Goal: Find specific page/section

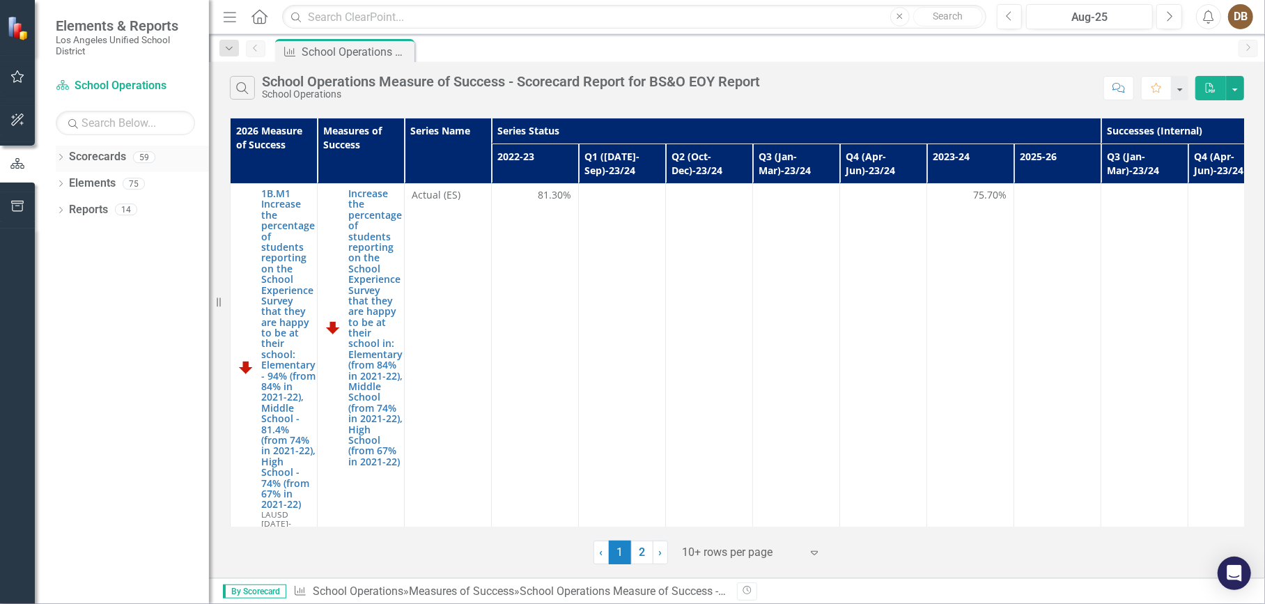
click at [63, 159] on icon "Dropdown" at bounding box center [61, 159] width 10 height 8
click at [91, 125] on input "text" at bounding box center [125, 123] width 139 height 24
type input "@"
drag, startPoint x: 95, startPoint y: 124, endPoint x: 87, endPoint y: 123, distance: 7.7
click at [87, 123] on input "2a.S1" at bounding box center [125, 123] width 139 height 24
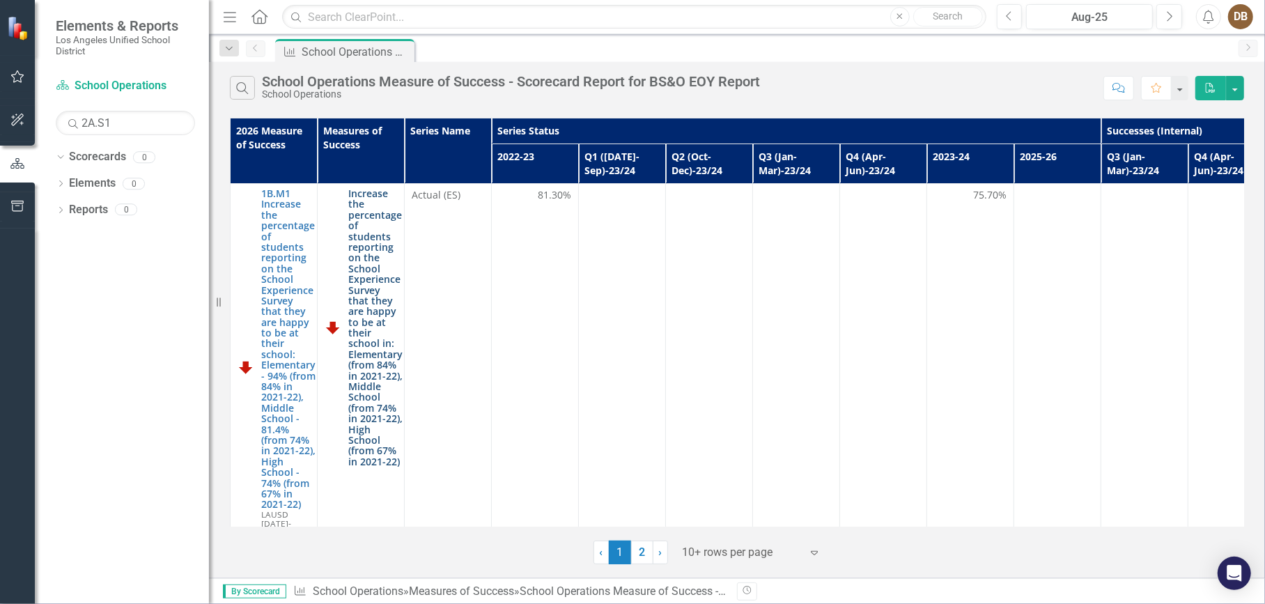
click at [375, 309] on link "Increase the percentage of students reporting on the School Experience Survey t…" at bounding box center [375, 327] width 54 height 279
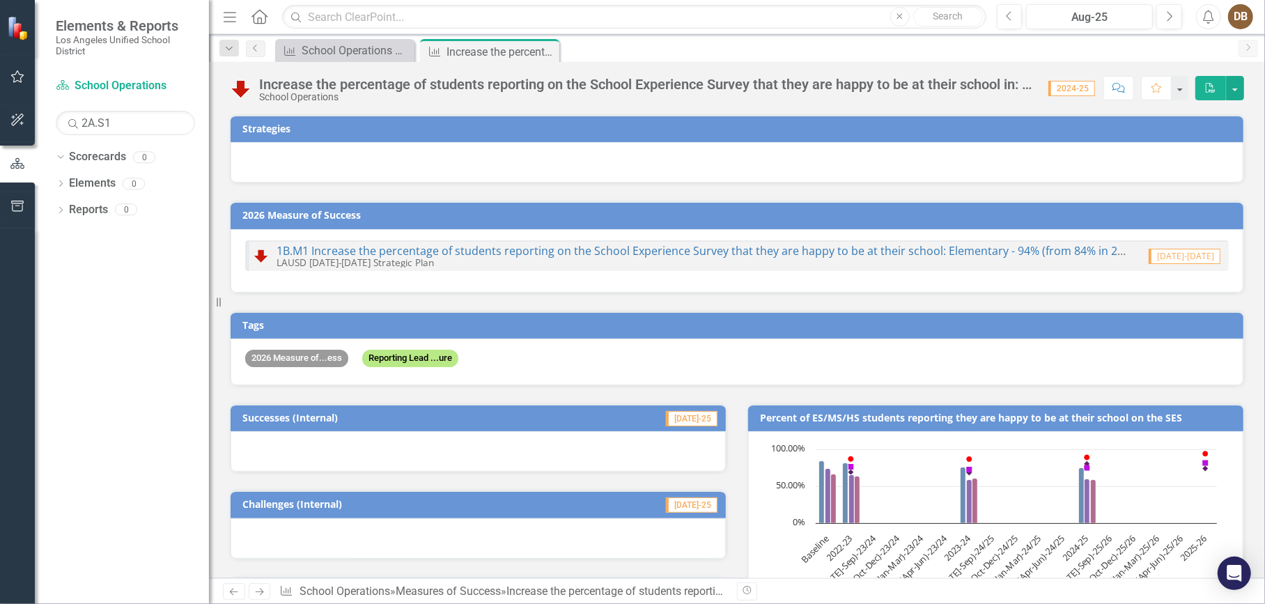
click at [532, 150] on div at bounding box center [737, 162] width 1013 height 40
click at [102, 86] on link "Scorecard School Operations" at bounding box center [125, 86] width 139 height 16
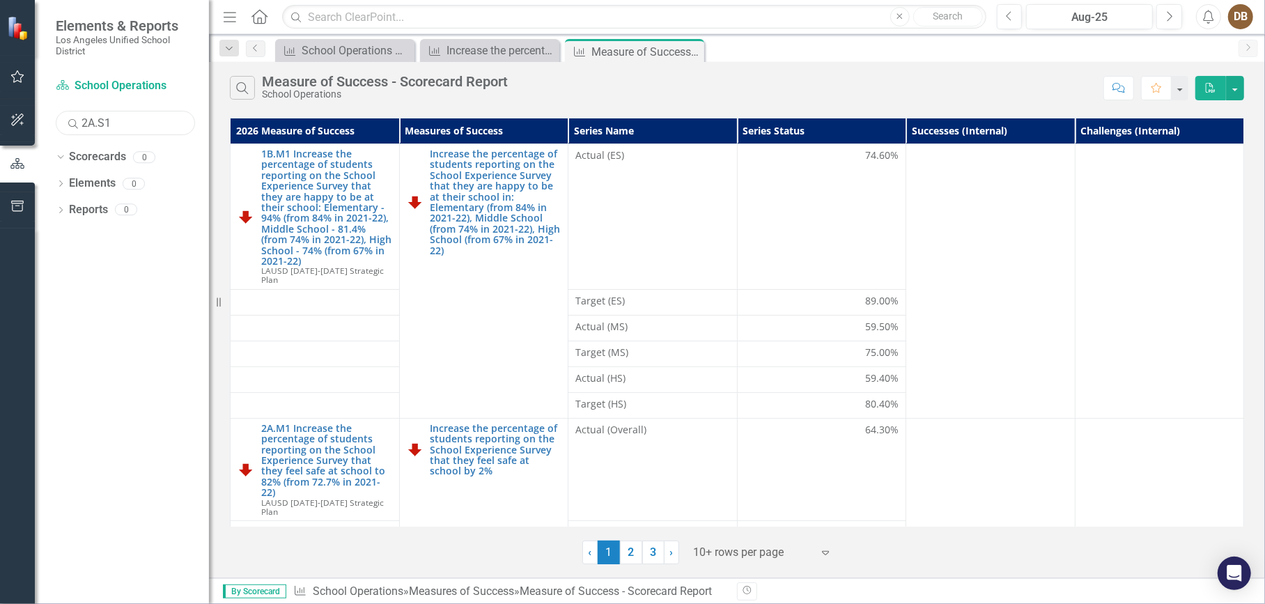
click at [107, 123] on input "2A.S1" at bounding box center [125, 123] width 139 height 24
type input "2A.S4"
click at [71, 124] on icon "Search" at bounding box center [73, 123] width 14 height 13
click at [75, 125] on icon "Search" at bounding box center [73, 123] width 14 height 13
click at [73, 126] on icon at bounding box center [73, 124] width 10 height 10
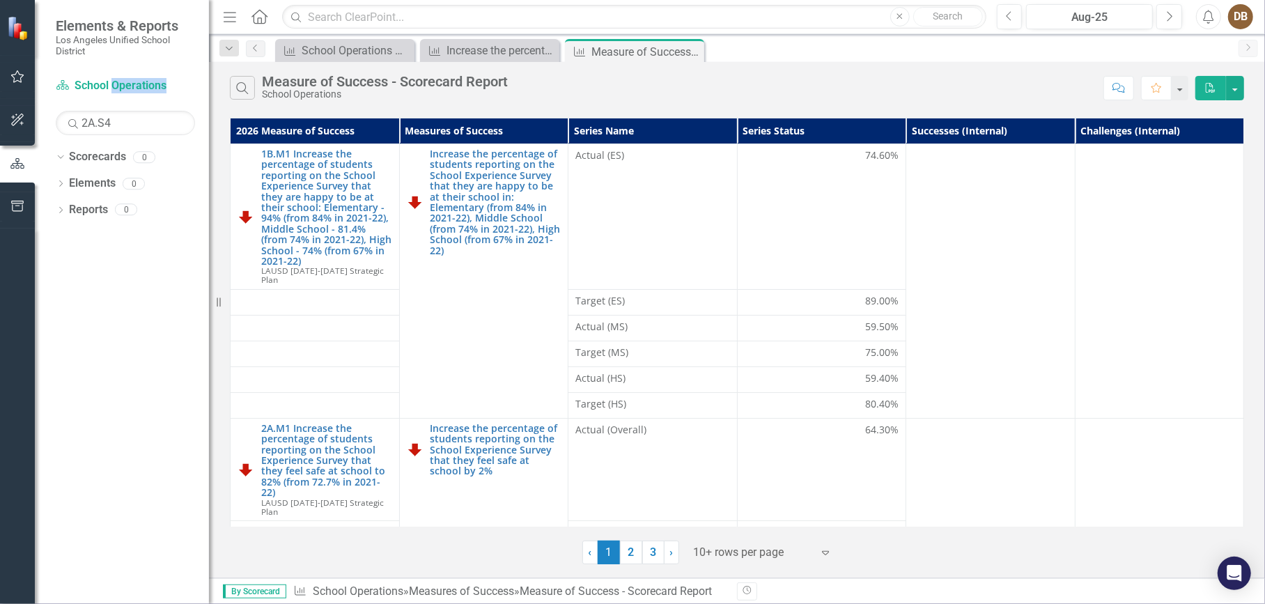
click at [72, 126] on icon at bounding box center [73, 124] width 10 height 10
click at [59, 157] on icon "Dropdown" at bounding box center [59, 157] width 8 height 10
click at [70, 123] on icon "Search" at bounding box center [73, 123] width 14 height 13
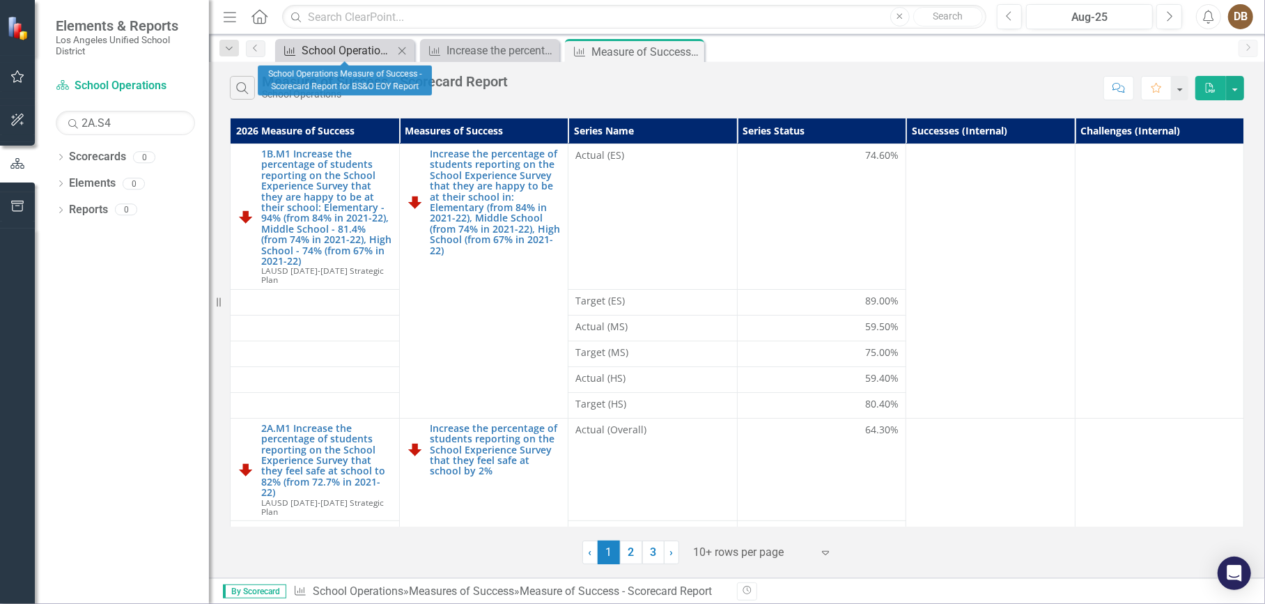
click at [357, 52] on div "School Operations Measure of Success - Scorecard Report for BS&O EOY Report" at bounding box center [348, 50] width 92 height 17
